Goal: Navigation & Orientation: Understand site structure

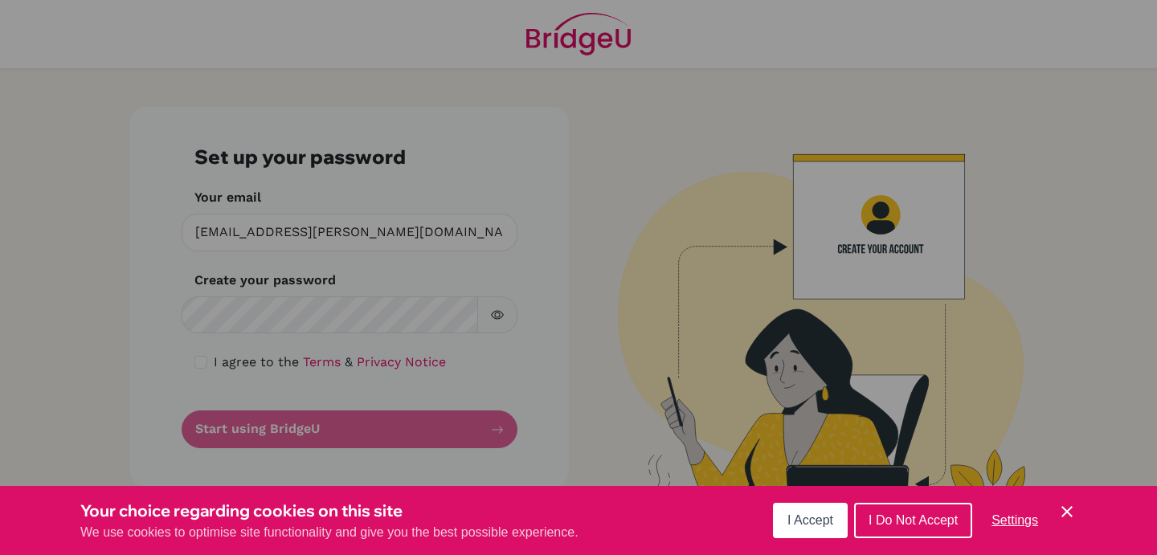
click at [824, 525] on span "I Accept" at bounding box center [810, 520] width 46 height 14
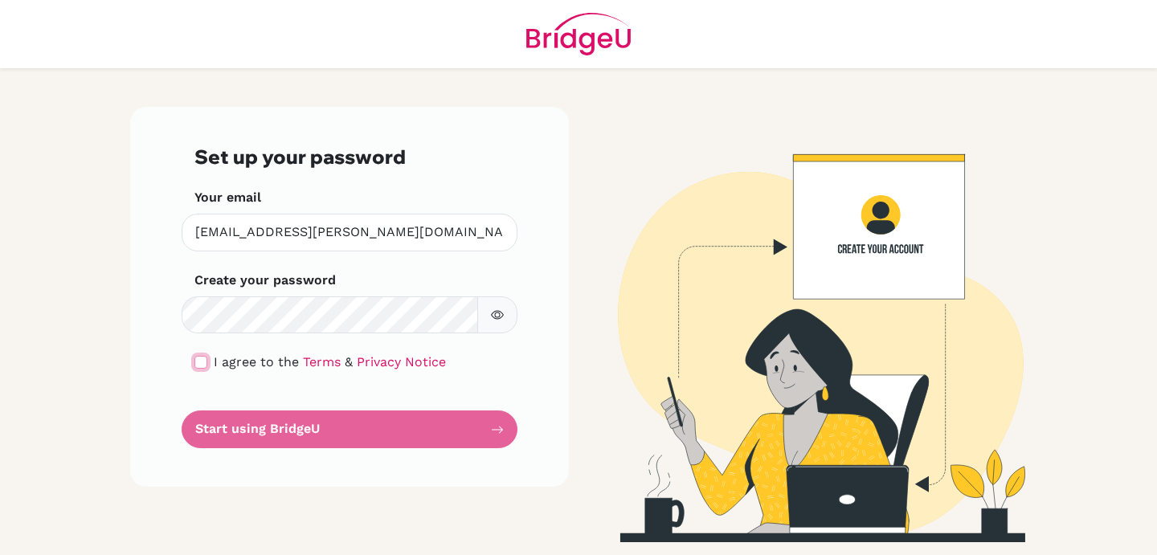
click at [196, 366] on input "checkbox" at bounding box center [200, 362] width 13 height 13
checkbox input "true"
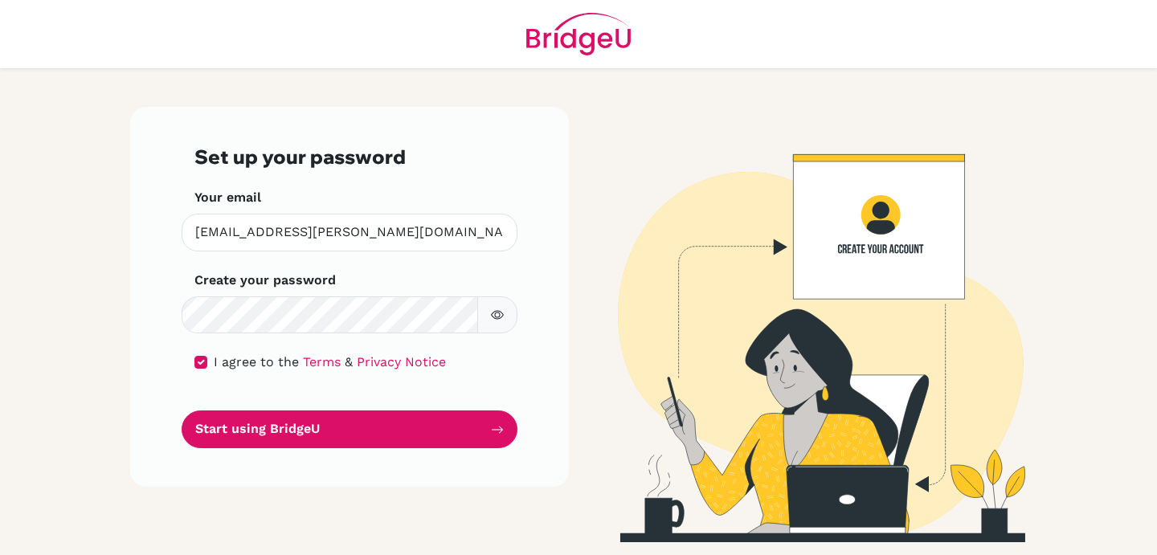
click at [492, 309] on icon "button" at bounding box center [497, 315] width 13 height 13
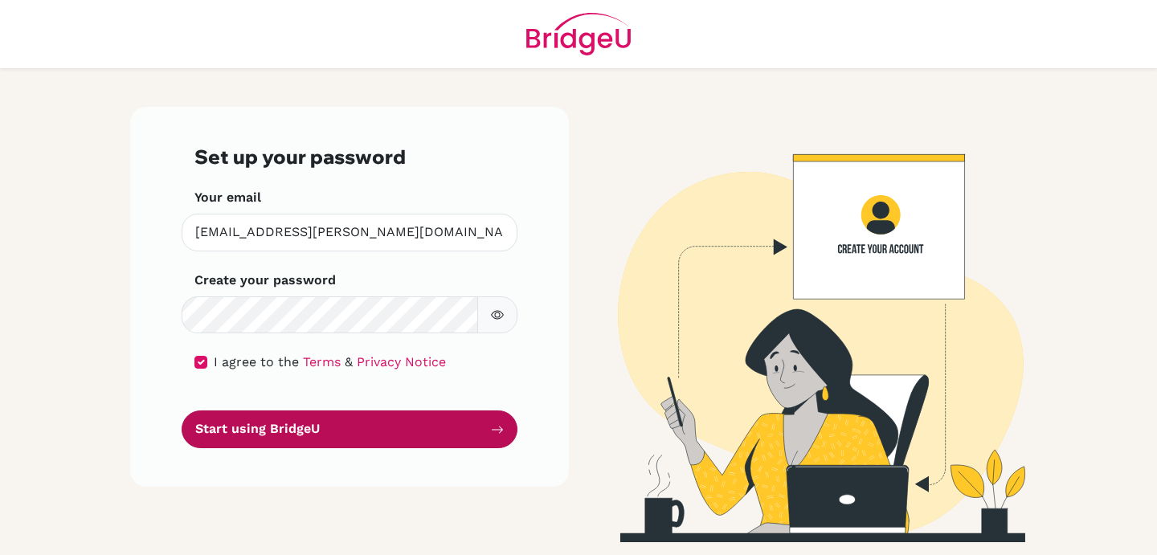
click at [377, 429] on button "Start using BridgeU" at bounding box center [350, 430] width 336 height 38
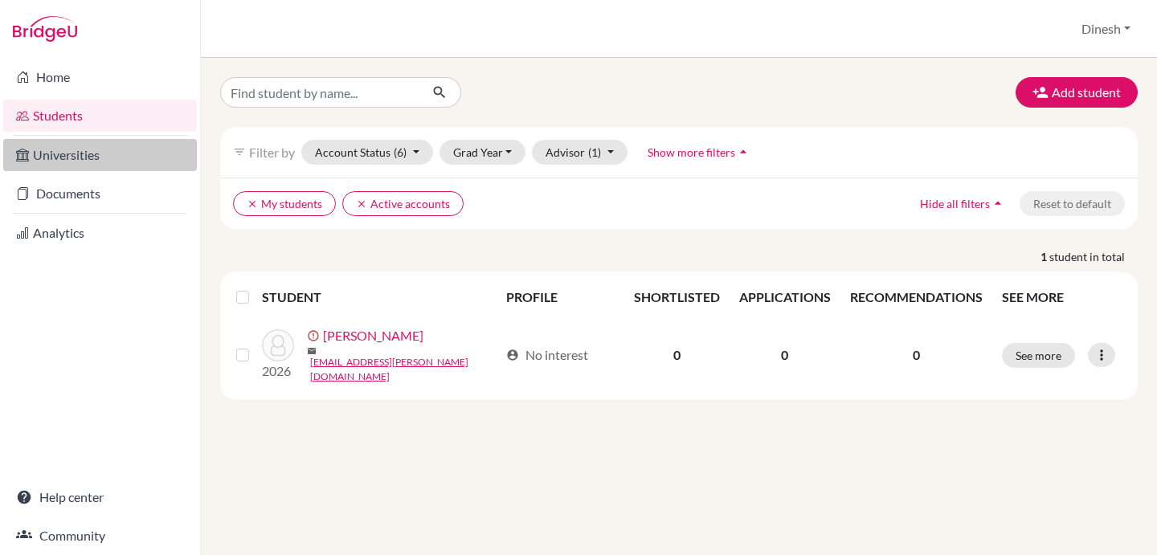
click at [62, 157] on link "Universities" at bounding box center [100, 155] width 194 height 32
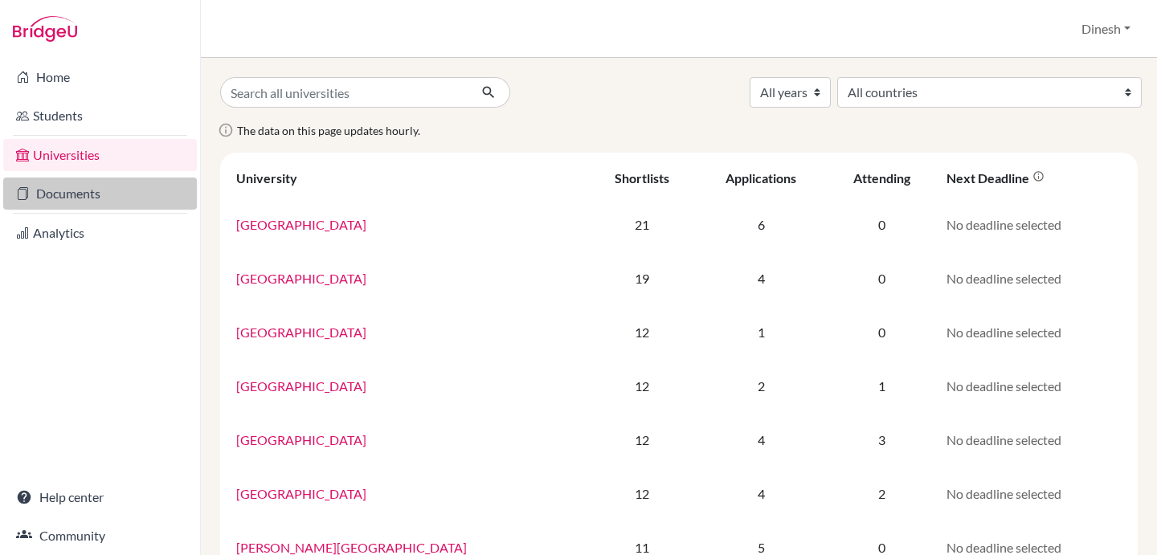
click at [57, 186] on link "Documents" at bounding box center [100, 194] width 194 height 32
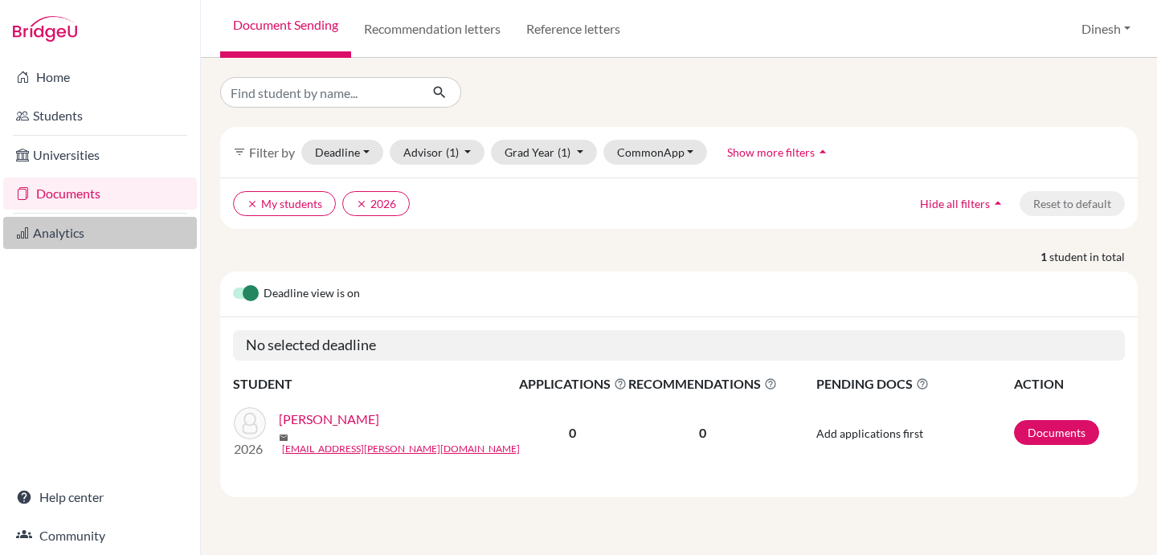
click at [91, 236] on link "Analytics" at bounding box center [100, 233] width 194 height 32
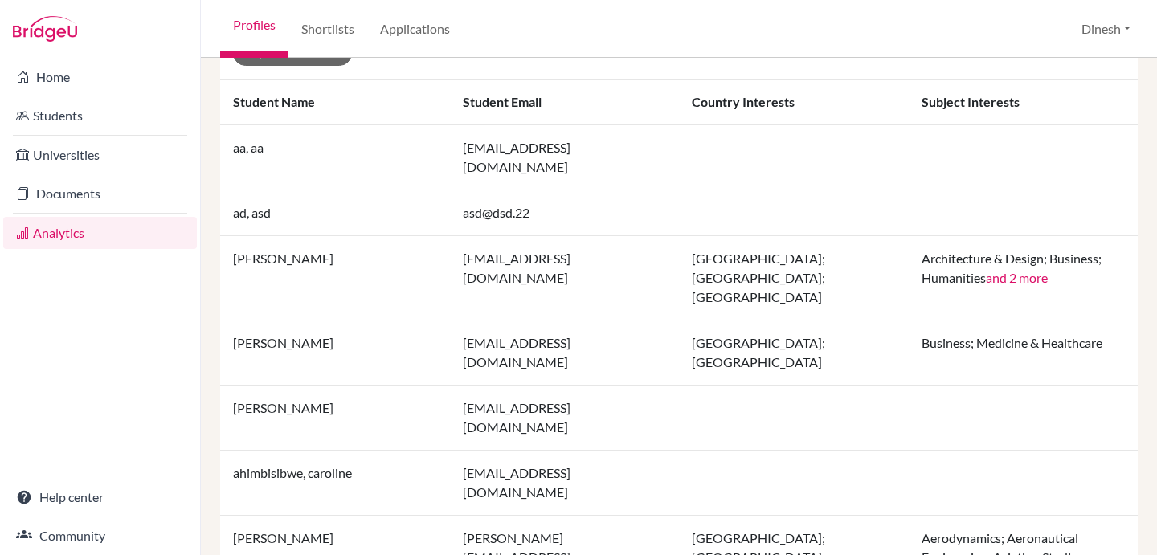
scroll to position [402, 0]
click at [62, 78] on link "Home" at bounding box center [100, 77] width 194 height 32
